Goal: Task Accomplishment & Management: Use online tool/utility

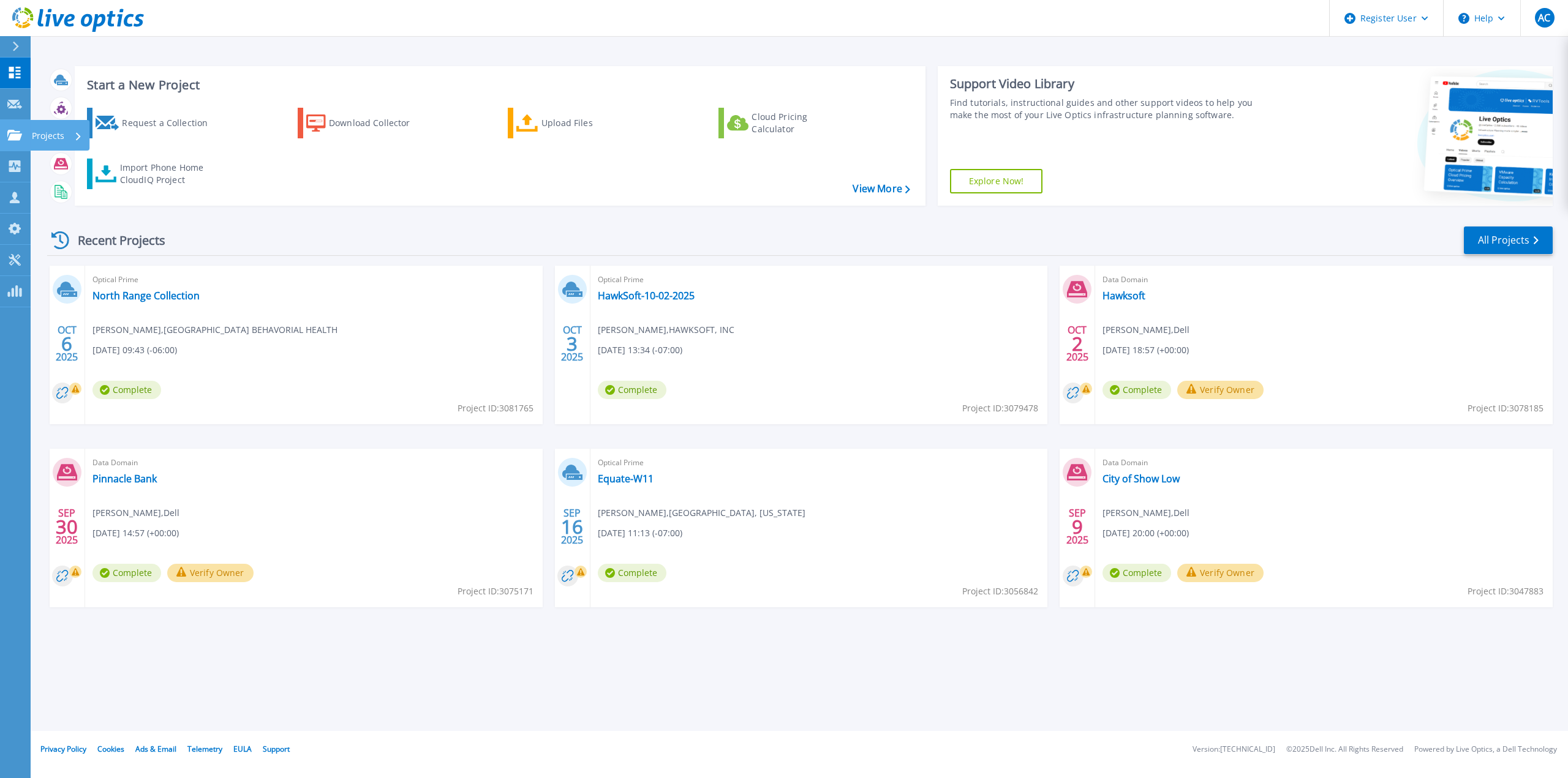
click at [16, 128] on link "Projects Projects" at bounding box center [15, 136] width 30 height 31
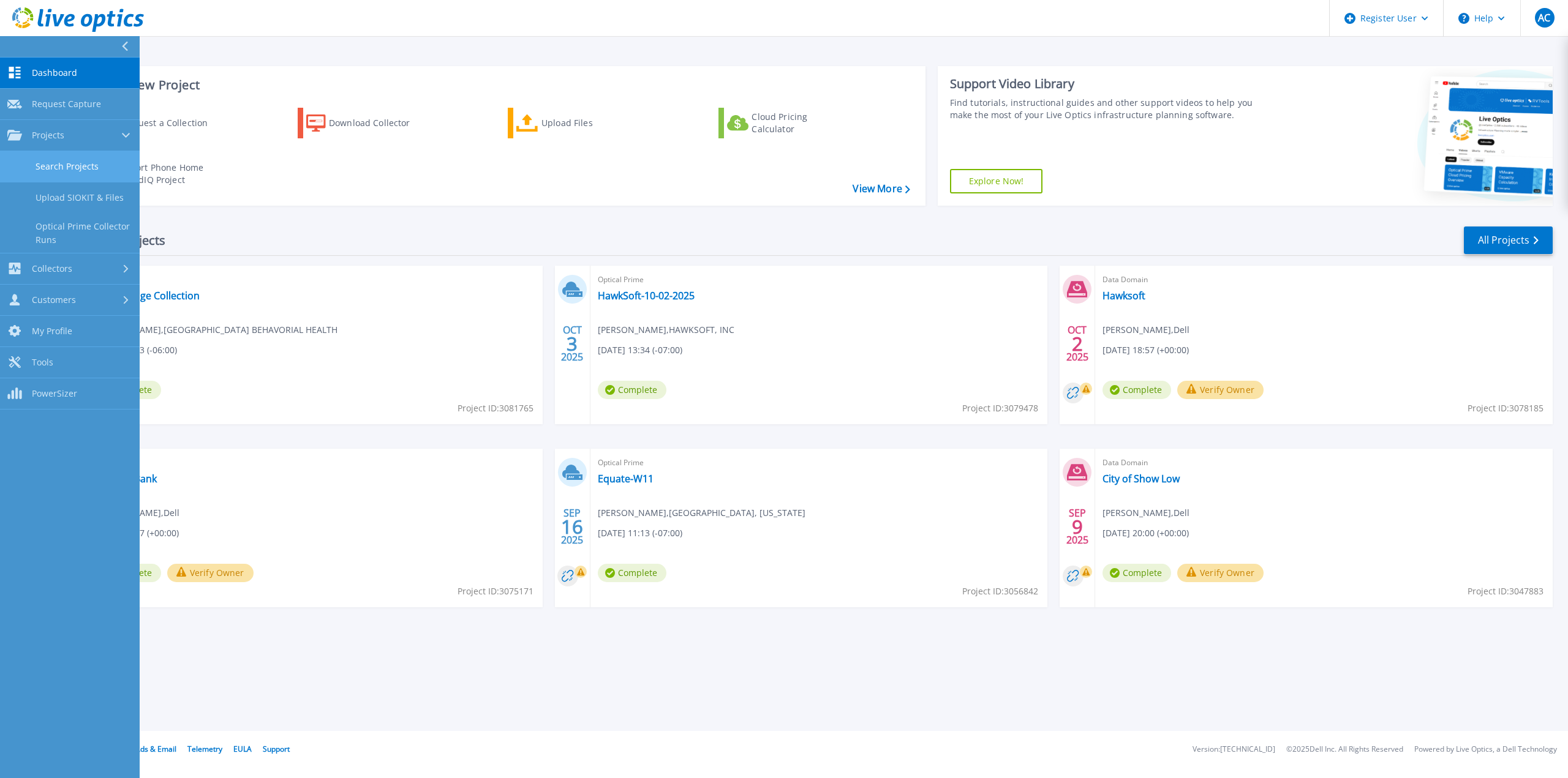
click at [34, 157] on link "Search Projects" at bounding box center [69, 167] width 139 height 31
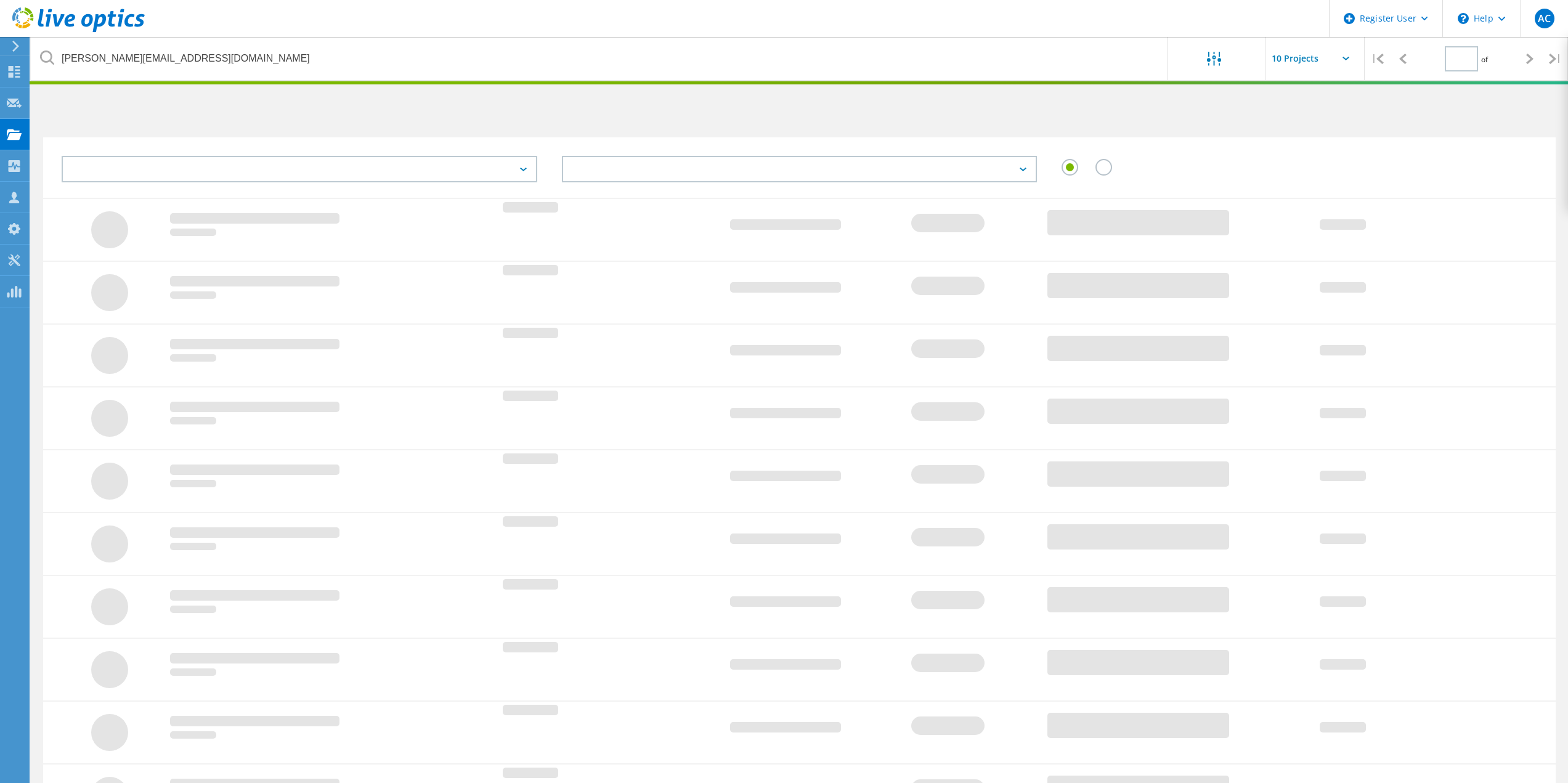
type input "1"
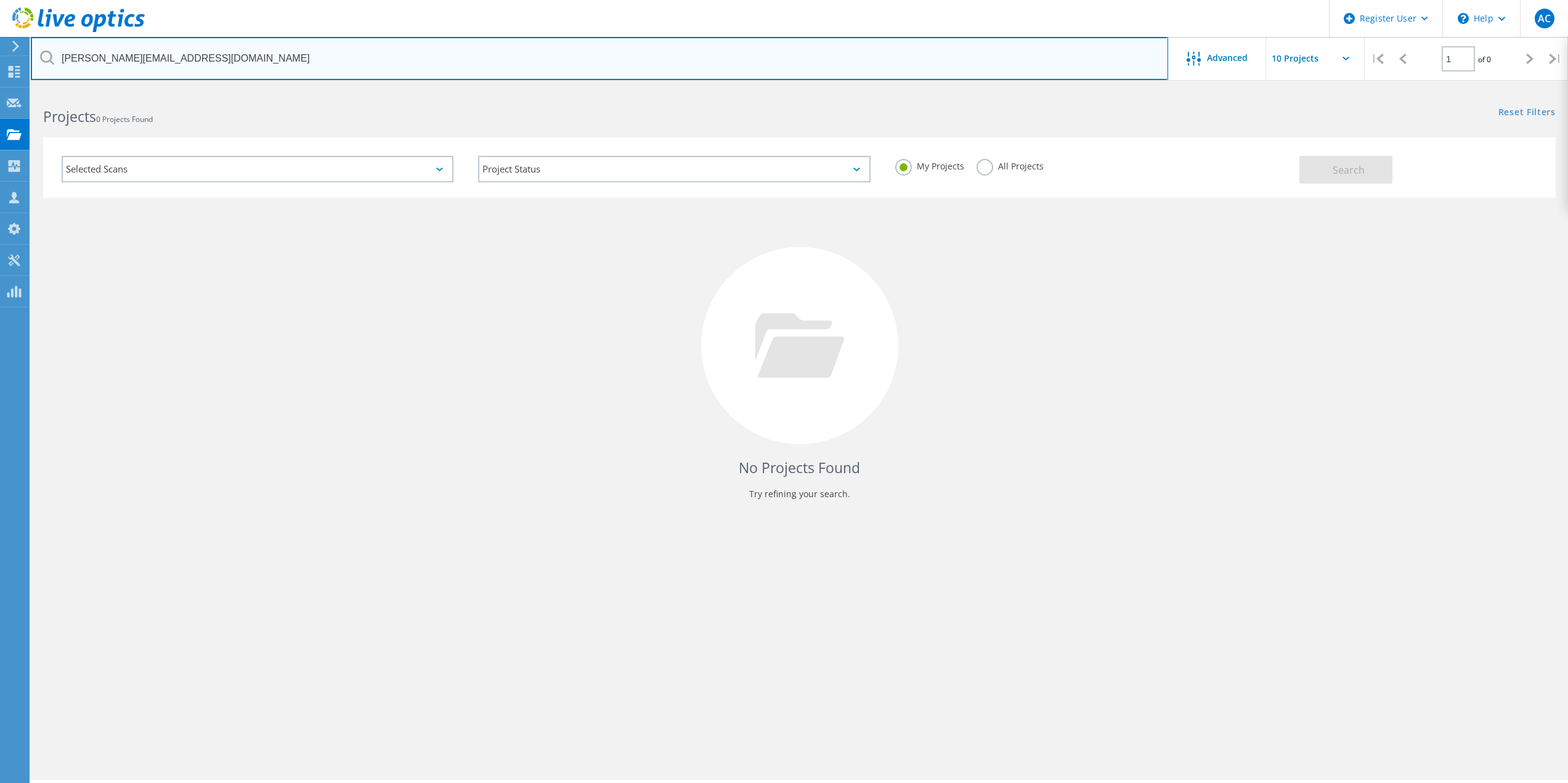
click at [247, 56] on input "[PERSON_NAME][EMAIL_ADDRESS][DOMAIN_NAME]" at bounding box center [599, 59] width 1137 height 43
click at [245, 56] on input "erica@sunlightfcu.org" at bounding box center [599, 59] width 1137 height 43
click at [244, 56] on input "erica@sunlightfcu.org" at bounding box center [599, 59] width 1137 height 43
paste input "acowens@canoncity.gov"
click at [241, 59] on input "erica@sunlightfcu.acowens@canoncity.gov" at bounding box center [599, 59] width 1137 height 43
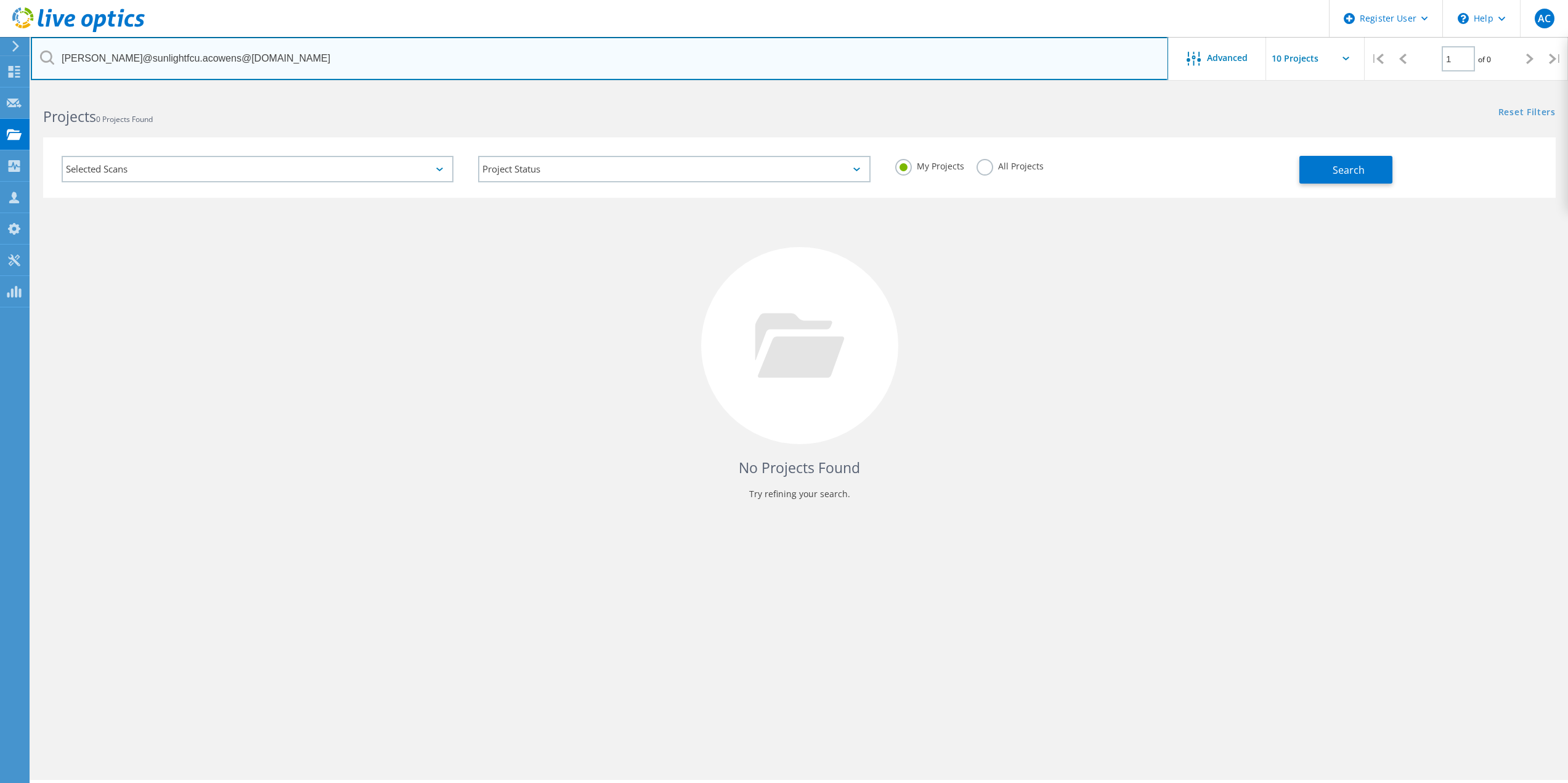
click at [241, 59] on input "erica@sunlightfcu.acowens@canoncity.gov" at bounding box center [599, 59] width 1137 height 43
paste input "text"
type input "acowens@canoncity.gov"
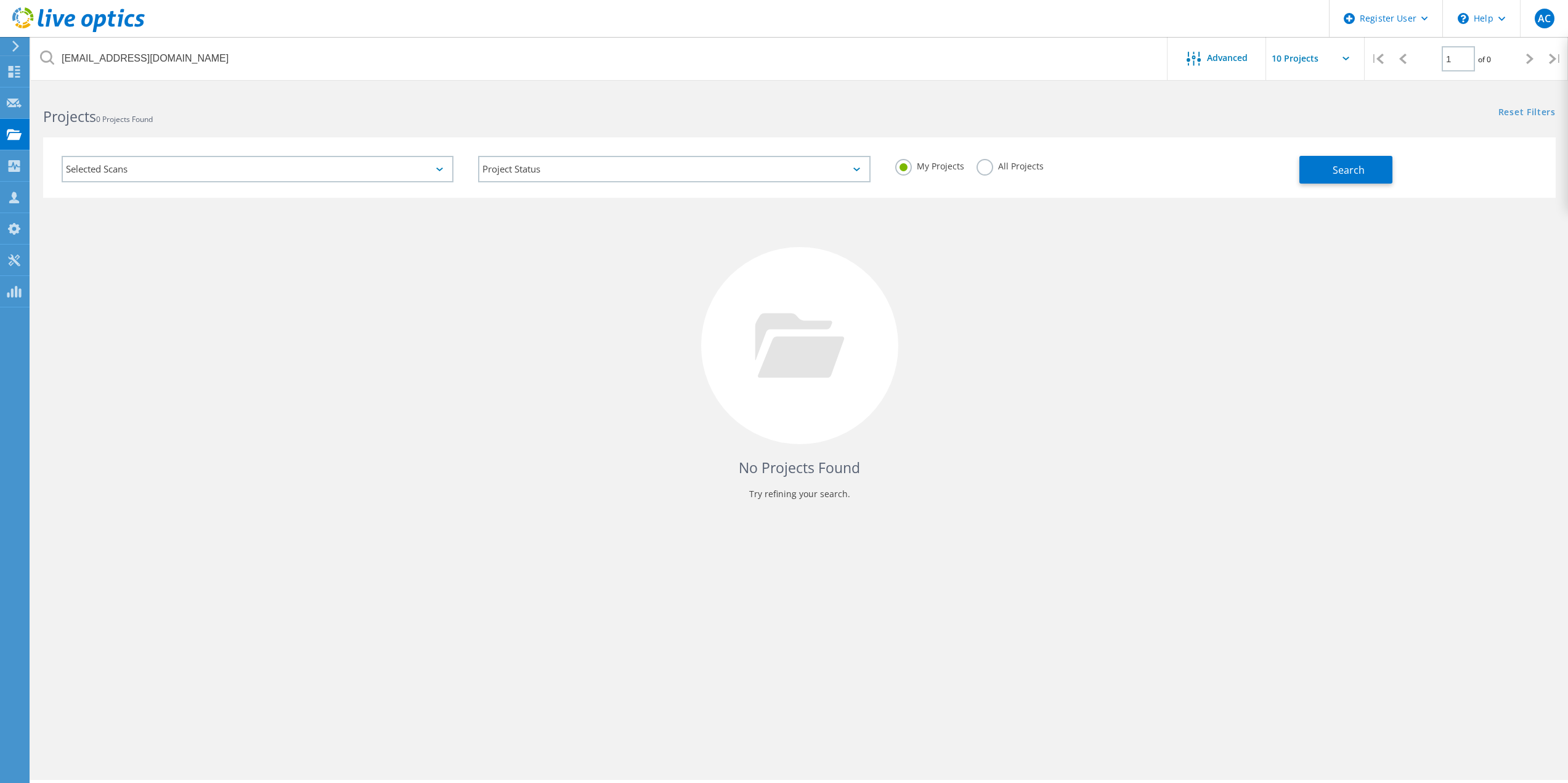
click at [1004, 185] on div "My Projects All Projects" at bounding box center [1091, 166] width 417 height 45
click at [989, 171] on label "All Projects" at bounding box center [1010, 165] width 67 height 12
click at [0, 0] on input "All Projects" at bounding box center [0, 0] width 0 height 0
click at [1273, 169] on div "My Projects All Projects" at bounding box center [1091, 166] width 417 height 45
drag, startPoint x: 1334, startPoint y: 175, endPoint x: 1303, endPoint y: 199, distance: 39.2
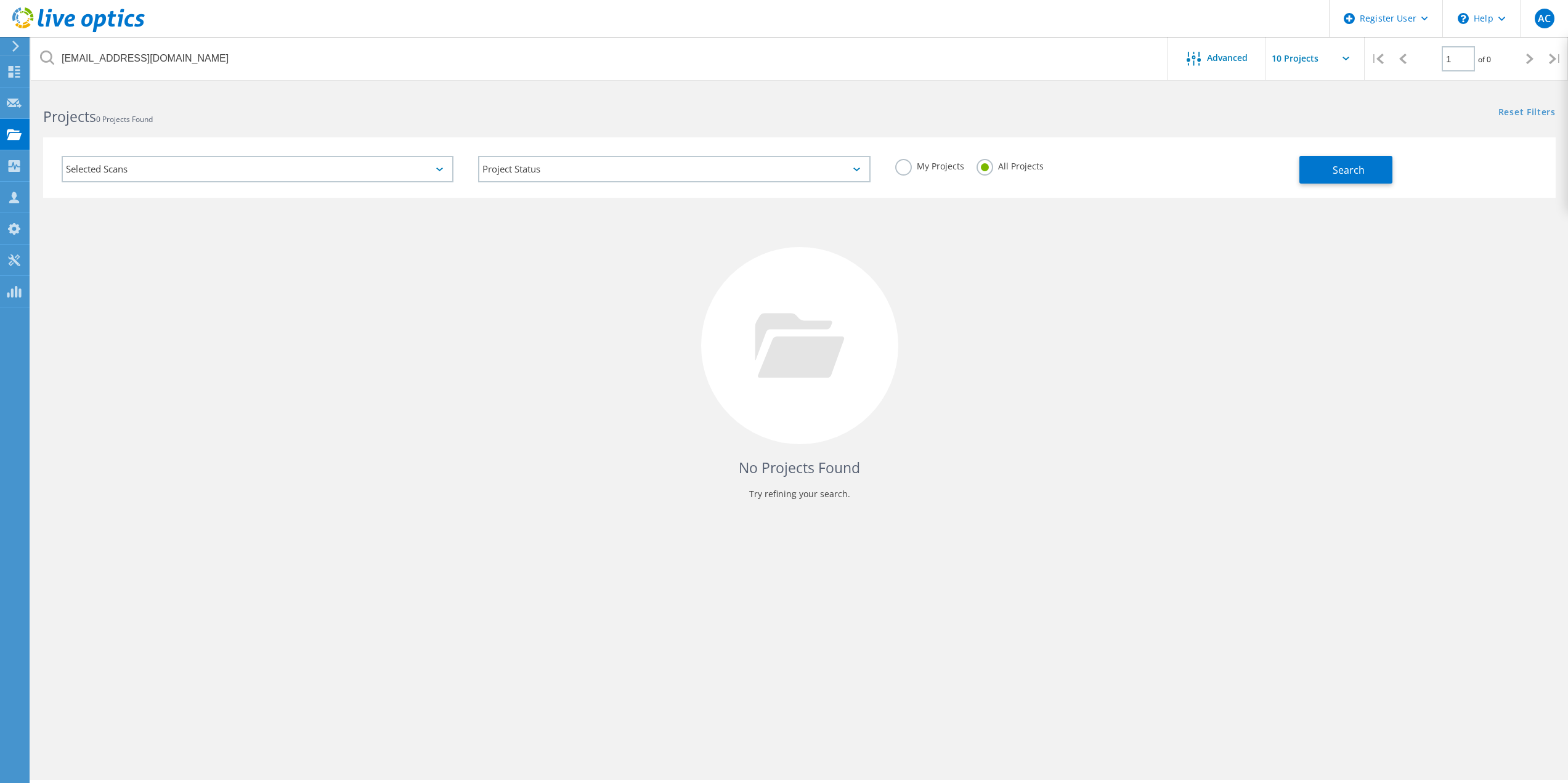
click at [1335, 175] on span "Search" at bounding box center [1348, 170] width 32 height 14
